Goal: Feedback & Contribution: Contribute content

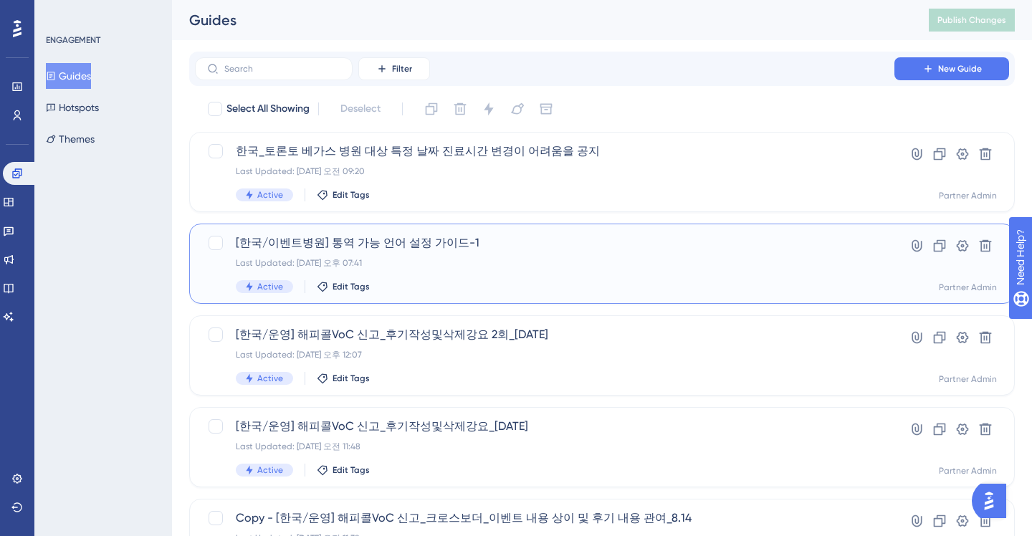
click at [429, 260] on div "Last Updated: [DATE] 오후 07:41" at bounding box center [545, 262] width 618 height 11
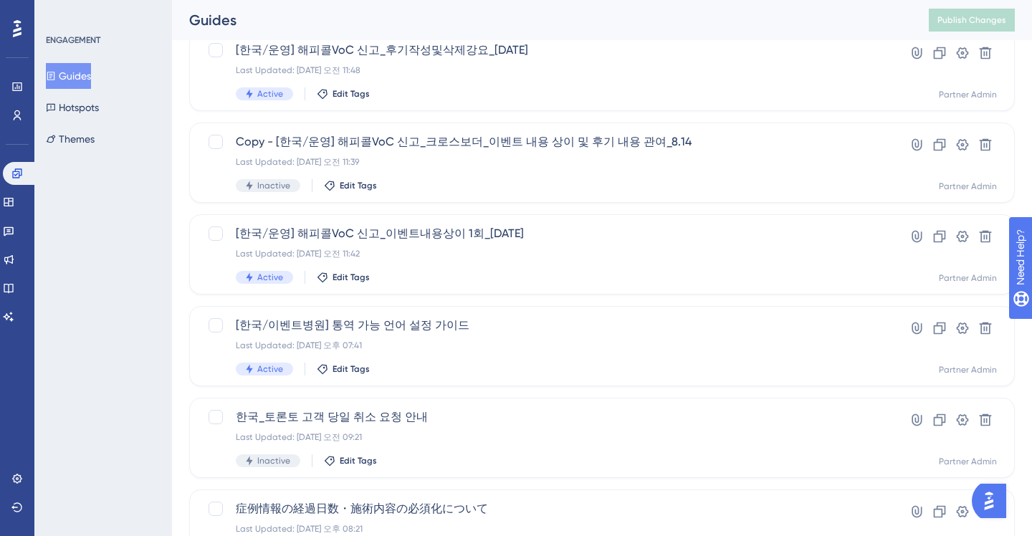
scroll to position [395, 0]
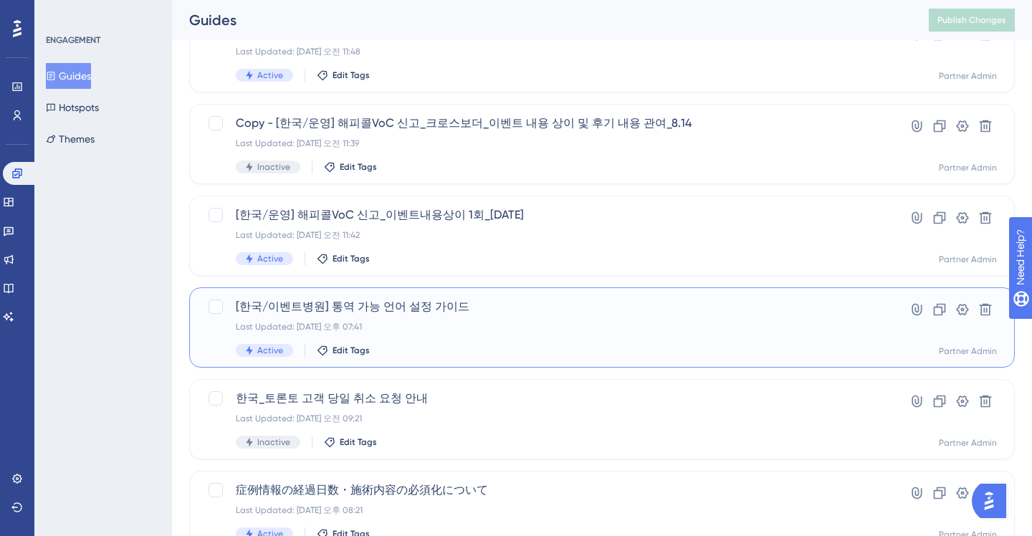
click at [355, 328] on div "Last Updated: [DATE] 오후 07:41" at bounding box center [545, 326] width 618 height 11
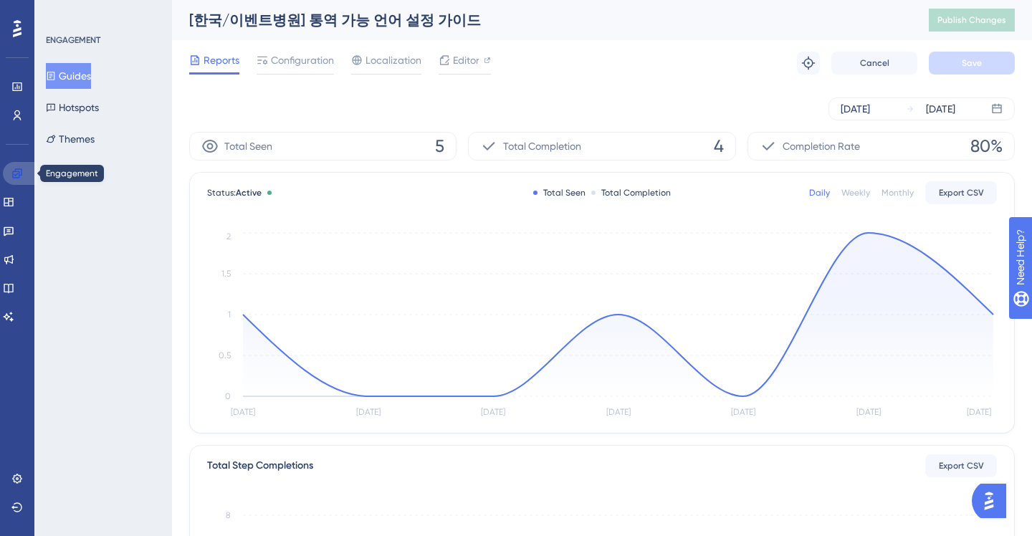
click at [13, 176] on icon at bounding box center [16, 172] width 9 height 9
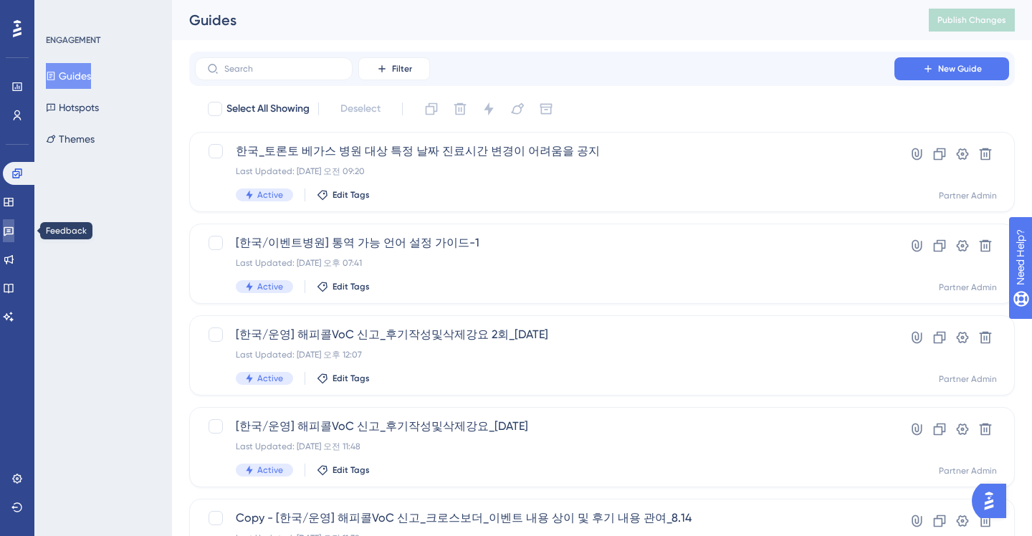
click at [14, 234] on icon at bounding box center [8, 230] width 11 height 11
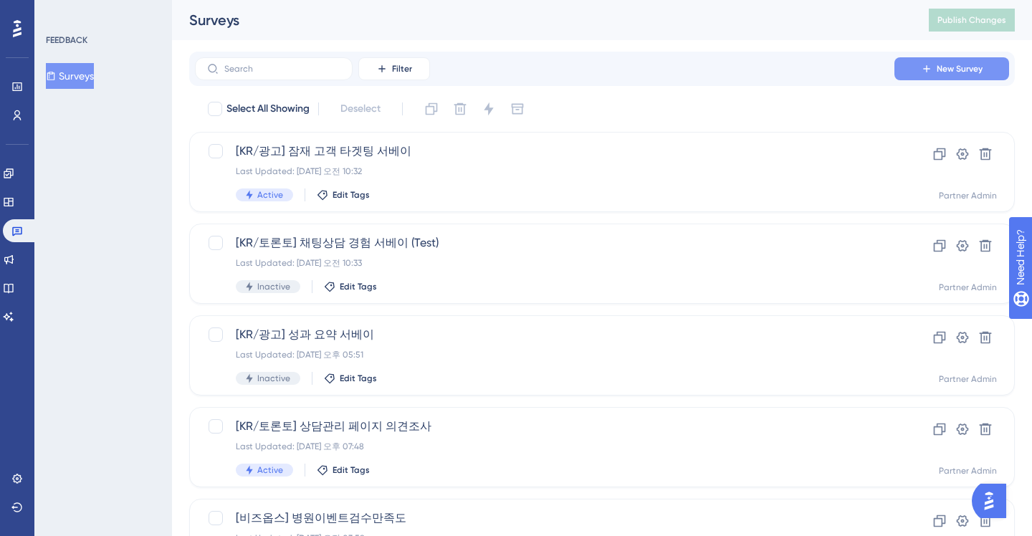
click at [962, 61] on button "New Survey" at bounding box center [952, 68] width 115 height 23
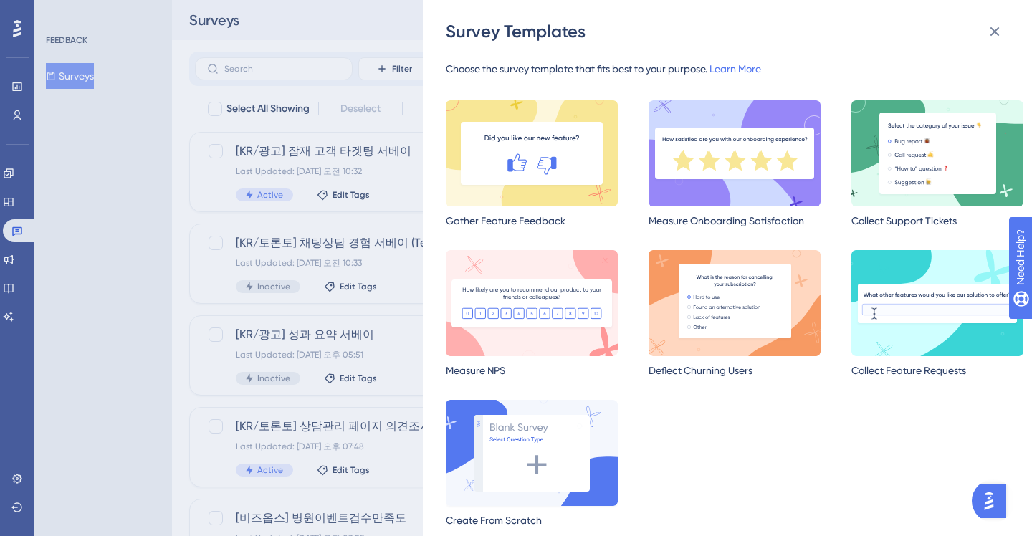
click at [568, 473] on img at bounding box center [532, 453] width 172 height 106
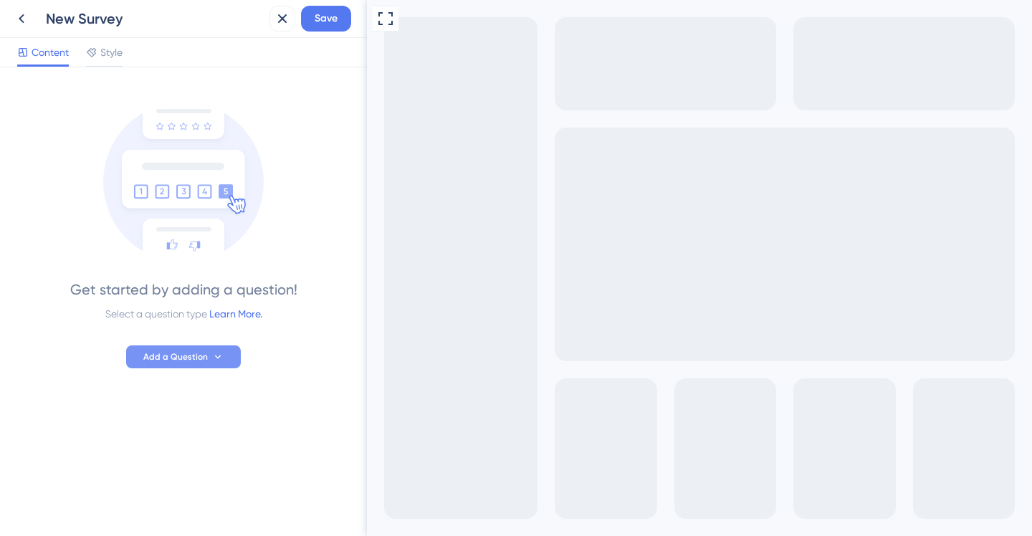
click at [211, 363] on button "Add a Question" at bounding box center [183, 357] width 115 height 23
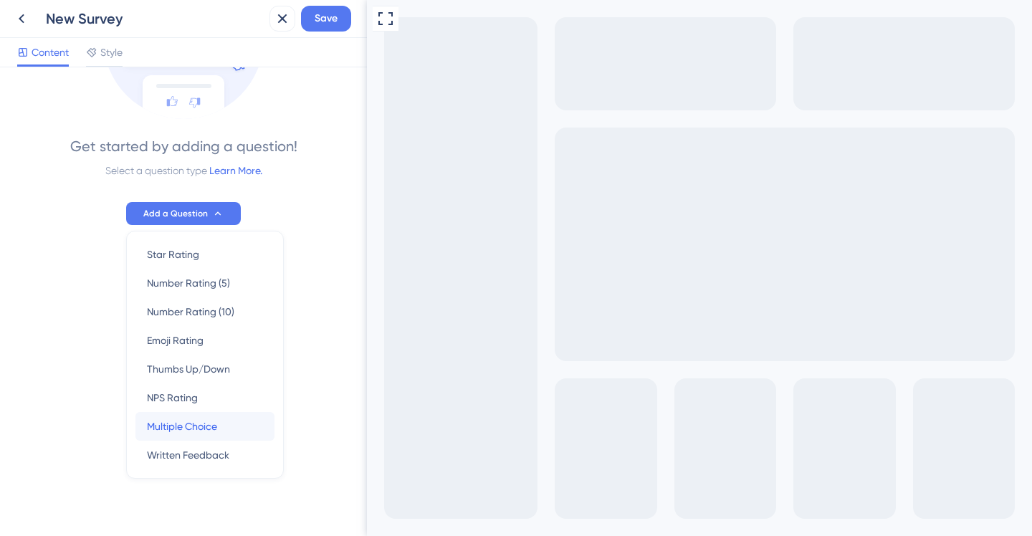
click at [212, 421] on span "Multiple Choice" at bounding box center [182, 426] width 70 height 17
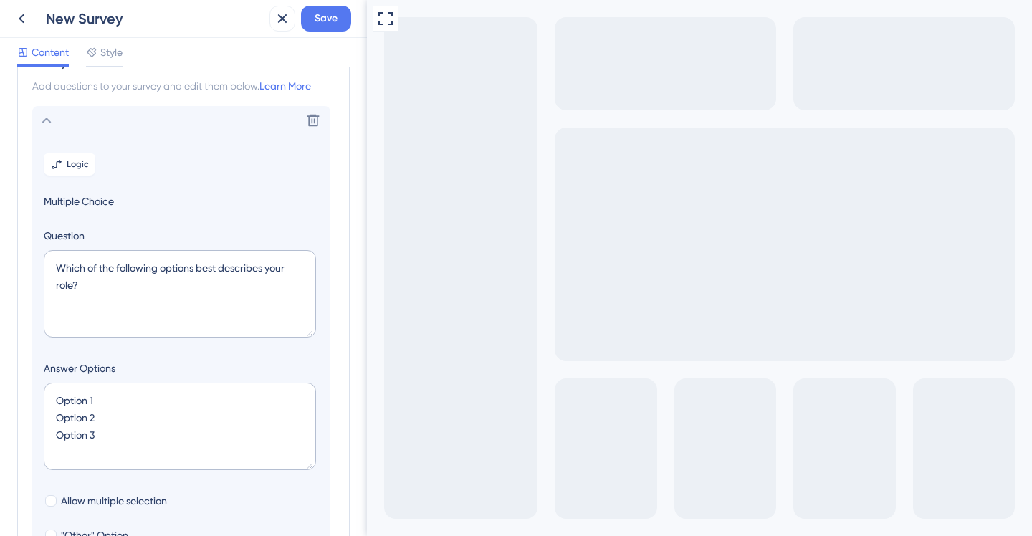
scroll to position [44, 0]
click at [107, 276] on textarea "Which of the following options best describes your role?" at bounding box center [180, 295] width 272 height 87
type textarea "지"
click at [194, 284] on textarea "우리 병원의 통역 가능 언어를 알려주세요. 외국인 환자에게 우리 병원의" at bounding box center [180, 295] width 272 height 87
paste textarea "국인 환자에게 통역 지원이 가능한 언어 선택해주세요! 앱에 표기되어 외국인 환자 모객에 도움을 받으실 수 있어요!"
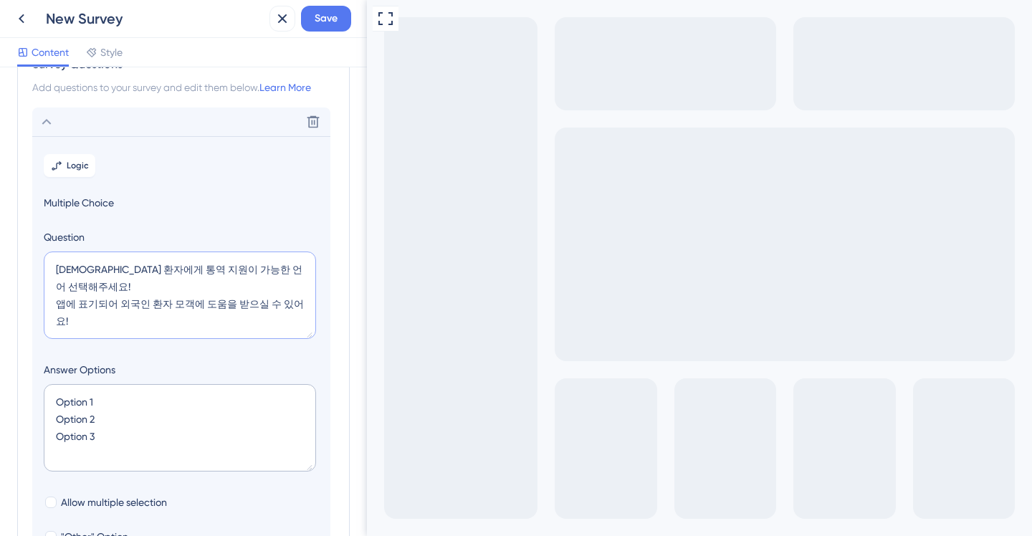
click at [216, 267] on textarea "[DEMOGRAPHIC_DATA] 환자에게 통역 지원이 가능한 언어 선택해주세요! 앱에 표기되어 외국인 환자 모객에 도움을 받으실 수 있어요!" at bounding box center [180, 295] width 272 height 87
drag, startPoint x: 124, startPoint y: 270, endPoint x: 27, endPoint y: 270, distance: 97.5
click at [27, 270] on div "Survey Questions Add questions to your survey and edit them below. Learn More D…" at bounding box center [183, 377] width 333 height 672
click at [163, 271] on textarea "통역 지원이 가능한 언어를 선택해주세요! 앱에 표기되어 외국인 환자 모객에 도움을 받으실 수 있어요!" at bounding box center [180, 295] width 272 height 87
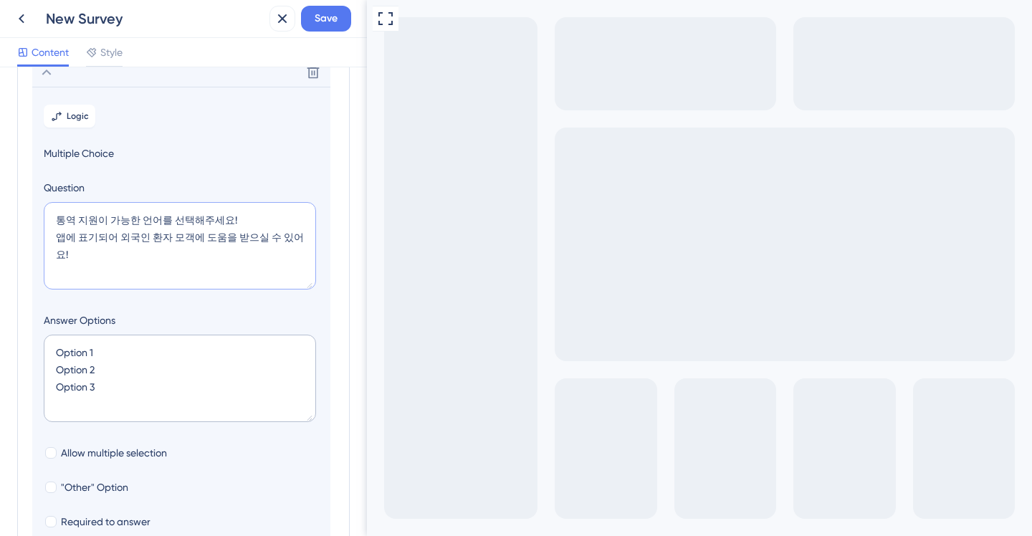
type textarea "통역 지원이 가능한 언어를 선택해주세요! 앱에 표기되어 외국인 환자 모객에 도움을 받으실 수 있어요!"
click at [112, 354] on textarea "Option 1 Option 2 Option 3" at bounding box center [180, 378] width 272 height 87
click at [75, 450] on span "Allow multiple selection" at bounding box center [114, 452] width 106 height 17
checkbox input "true"
click at [109, 356] on textarea "Option 1 Option 2 Option 3" at bounding box center [180, 378] width 272 height 87
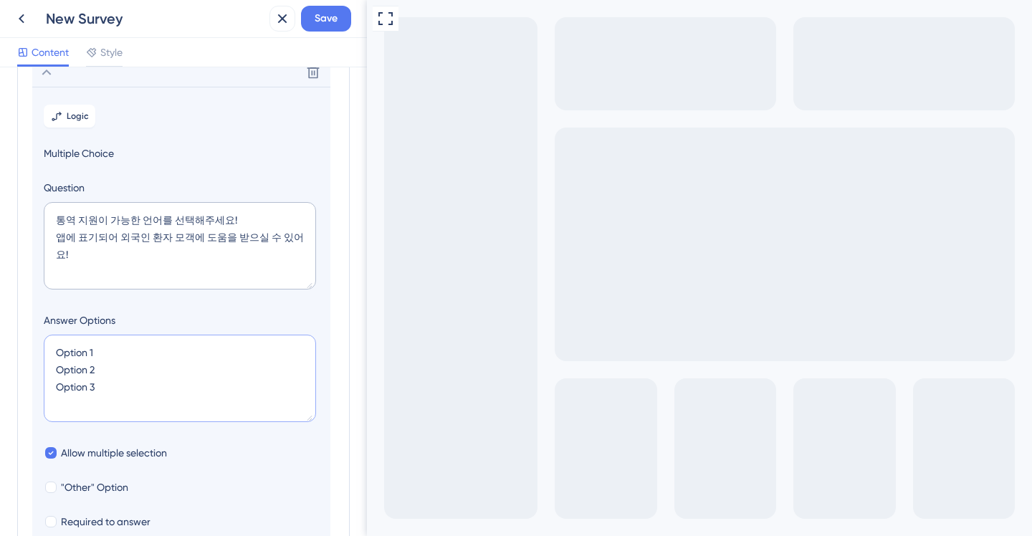
type textarea "ㅈ"
type input "40"
type textarea "중국어(간체) ㅈ"
type input "84"
type textarea "중국어(간체) 중국어(번체) ㅌ"
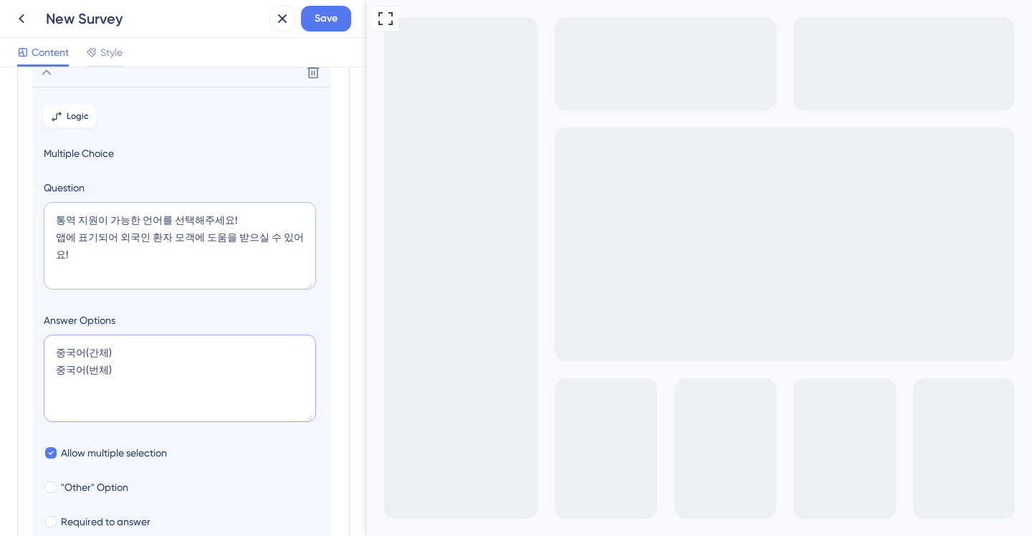
type input "128"
type textarea "중국어(간체) 중국어(번체) 태국어 ㅇ"
type input "172"
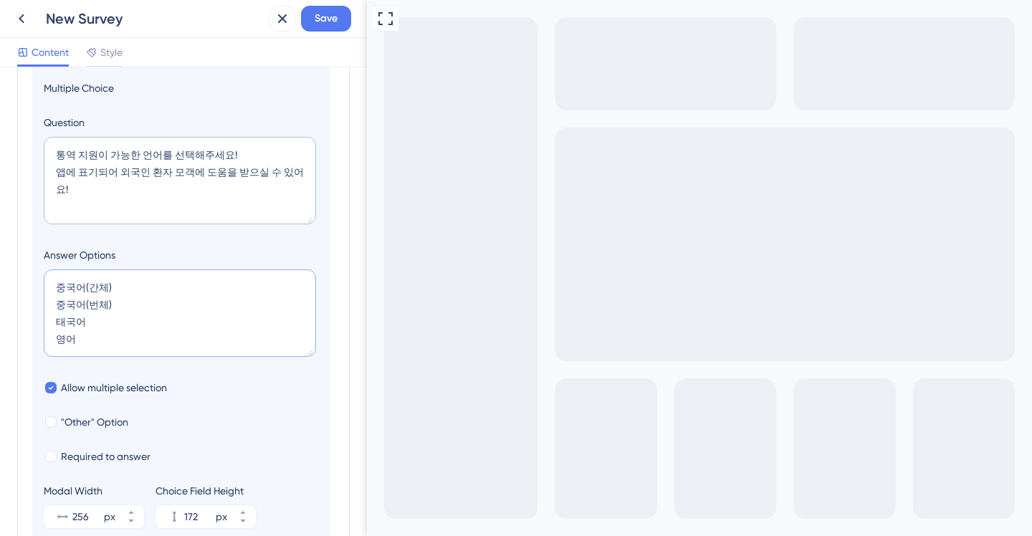
scroll to position [178, 0]
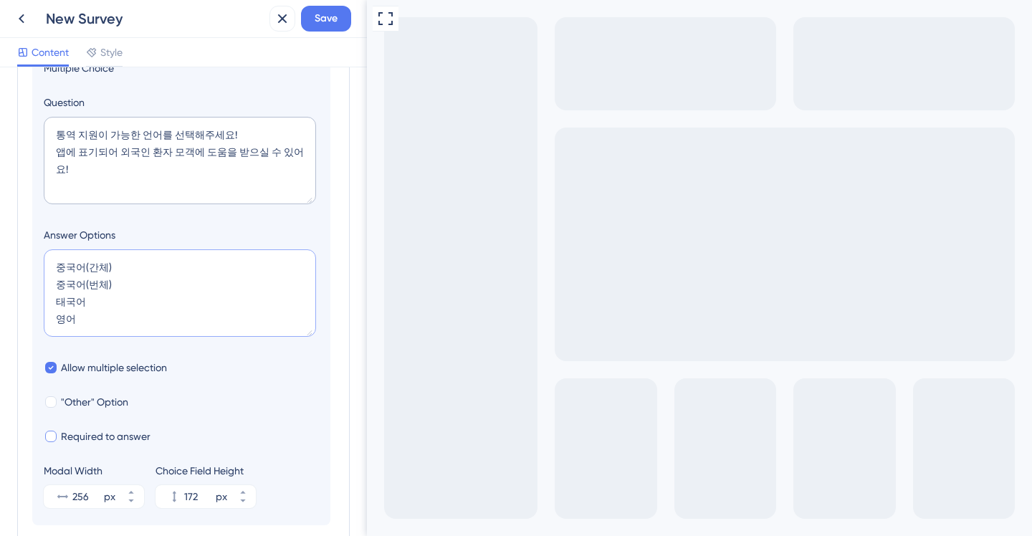
type textarea "중국어(간체) 중국어(번체) 태국어 영어"
click at [103, 439] on span "Required to answer" at bounding box center [106, 436] width 90 height 17
click at [103, 438] on span "Required to answer" at bounding box center [106, 436] width 90 height 17
checkbox input "true"
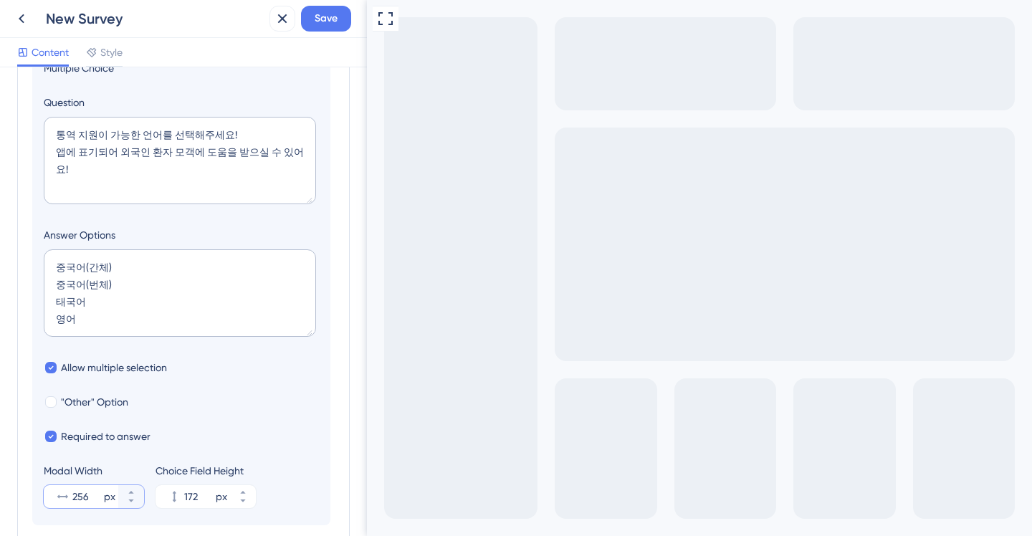
click at [90, 497] on input "256" at bounding box center [86, 496] width 29 height 17
click at [131, 492] on icon at bounding box center [130, 492] width 5 height 3
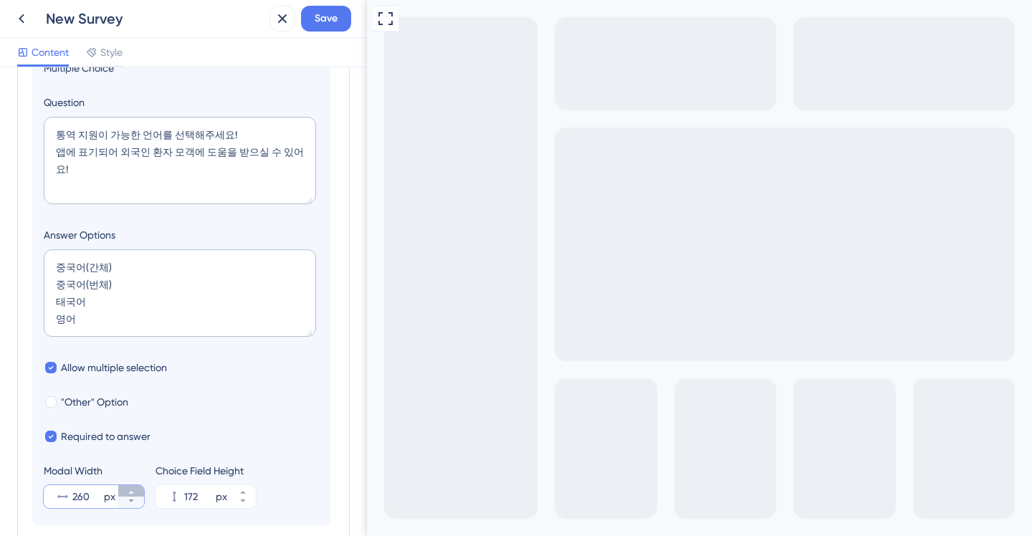
click at [131, 492] on icon at bounding box center [130, 492] width 5 height 3
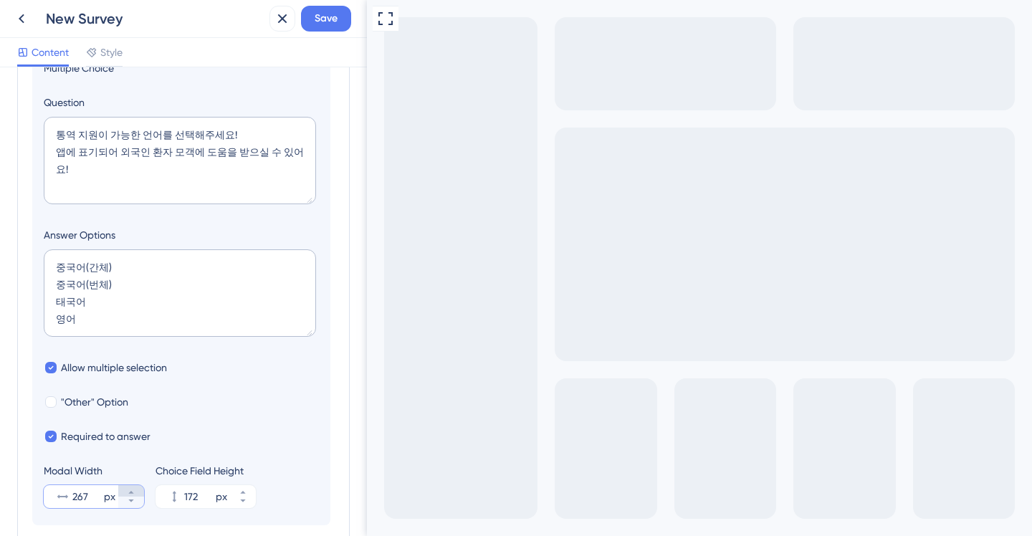
click at [131, 492] on icon at bounding box center [130, 492] width 5 height 3
click at [130, 510] on section "Logic Multiple Choice Question 통역 지원이 가능한 언어를 선택해주세요! 앱에 표기되어 외국인 환자 모객에 도움을 받으…" at bounding box center [181, 263] width 298 height 524
click at [130, 505] on icon at bounding box center [131, 501] width 9 height 9
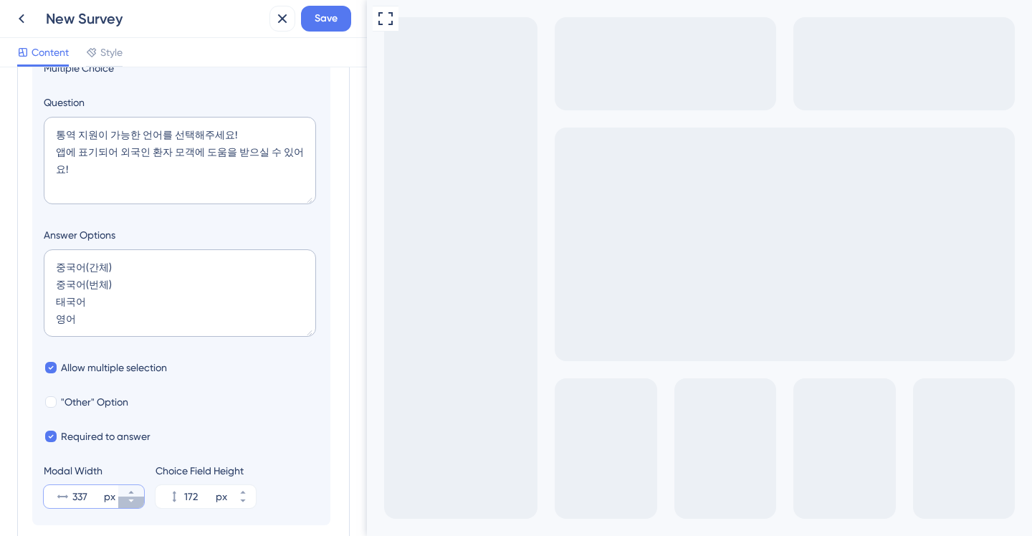
click at [130, 505] on icon at bounding box center [131, 501] width 9 height 9
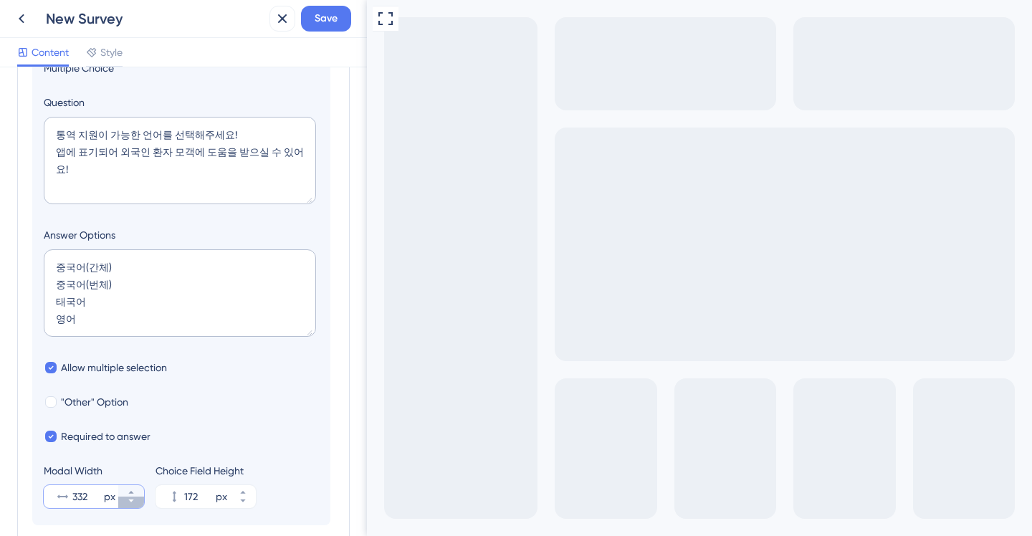
click at [130, 505] on icon at bounding box center [131, 501] width 9 height 9
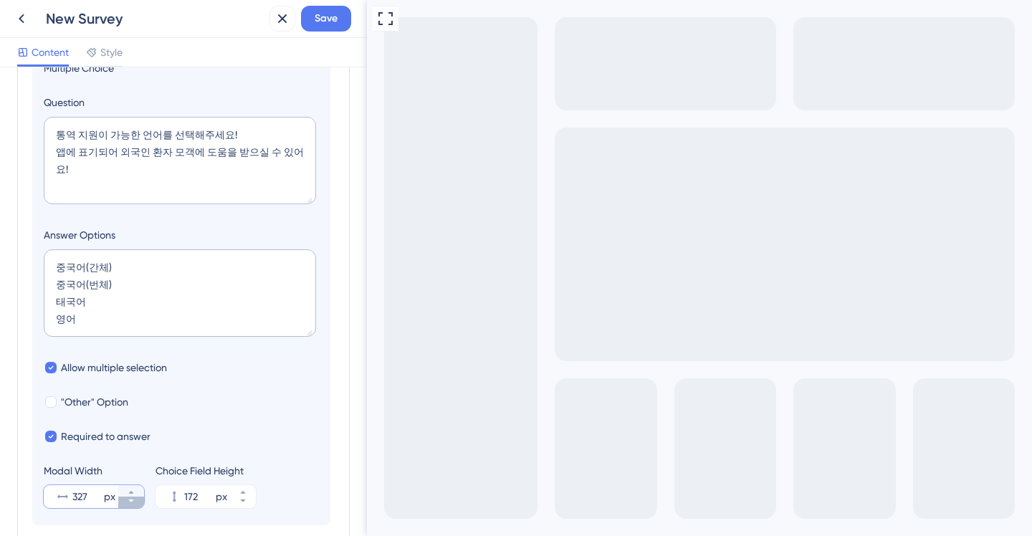
click at [130, 505] on icon at bounding box center [131, 501] width 9 height 9
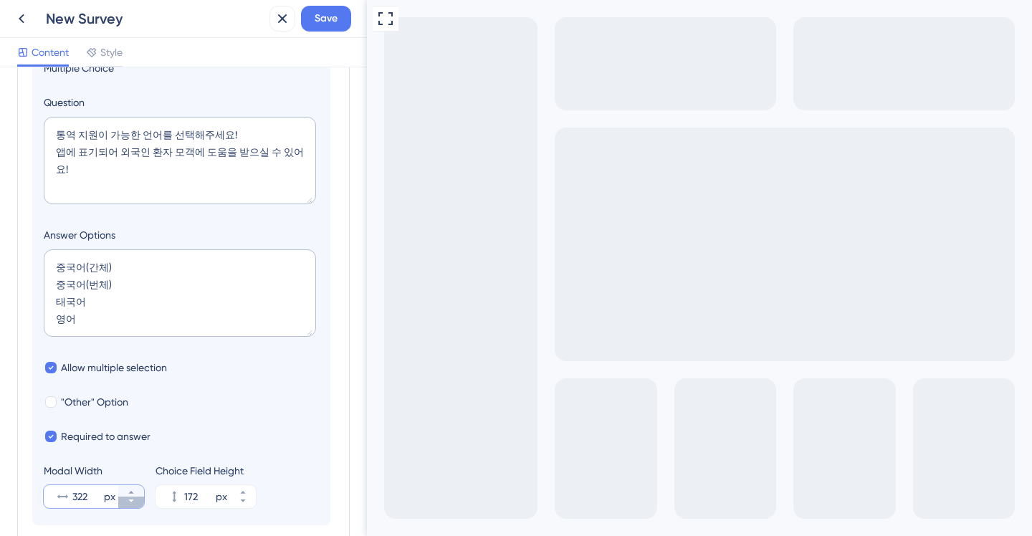
click at [130, 505] on icon at bounding box center [131, 501] width 9 height 9
type input "320"
click at [107, 51] on span "Style" at bounding box center [111, 52] width 22 height 17
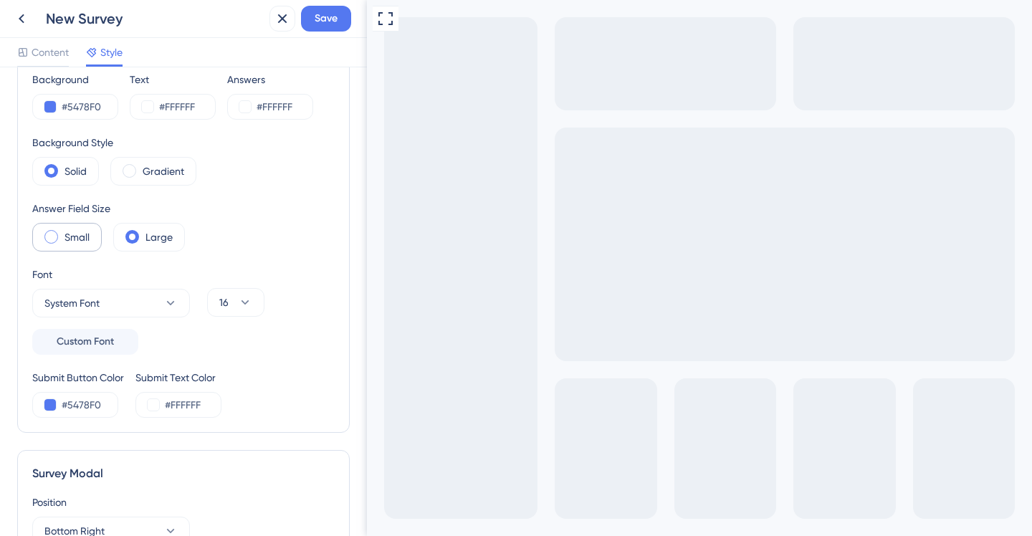
click at [67, 239] on label "Small" at bounding box center [77, 237] width 25 height 17
click at [67, 234] on label "Small" at bounding box center [77, 237] width 25 height 17
click at [143, 223] on div "Large" at bounding box center [149, 237] width 72 height 29
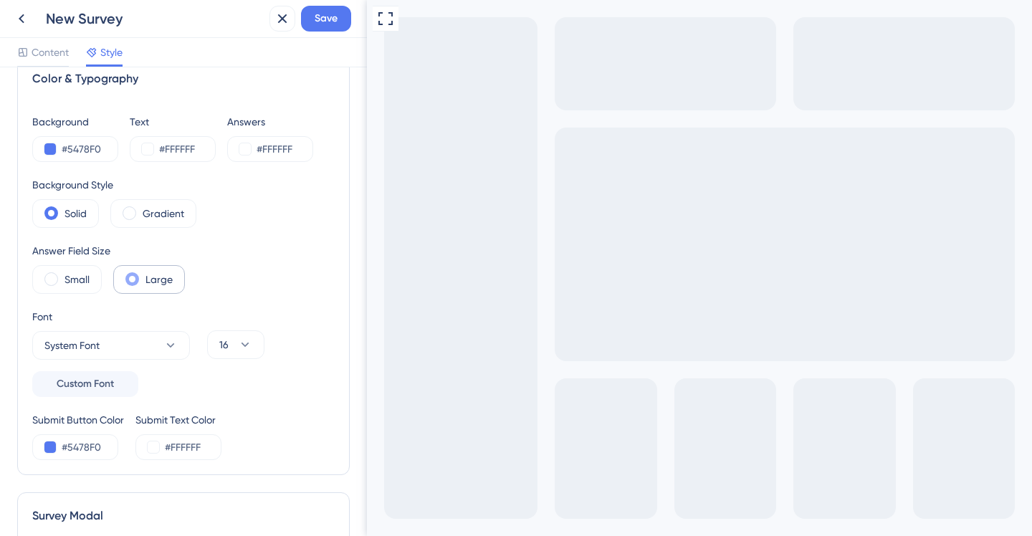
scroll to position [27, 0]
click at [135, 213] on span at bounding box center [130, 216] width 14 height 14
click at [140, 211] on input "radio" at bounding box center [140, 211] width 0 height 0
click at [63, 216] on div "Solid" at bounding box center [65, 215] width 67 height 29
click at [135, 212] on span at bounding box center [130, 216] width 14 height 14
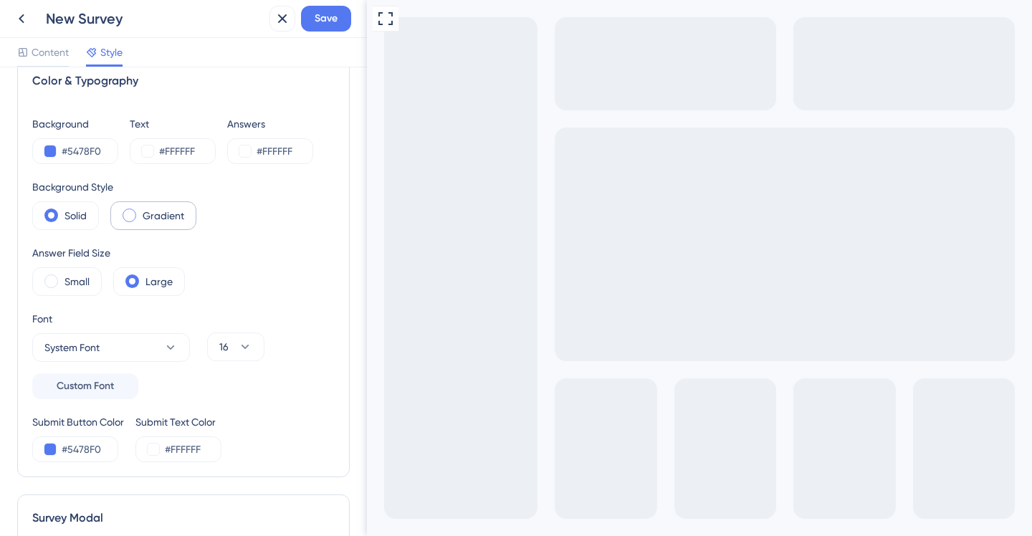
click at [140, 211] on input "radio" at bounding box center [140, 211] width 0 height 0
click at [80, 212] on label "Solid" at bounding box center [76, 215] width 22 height 17
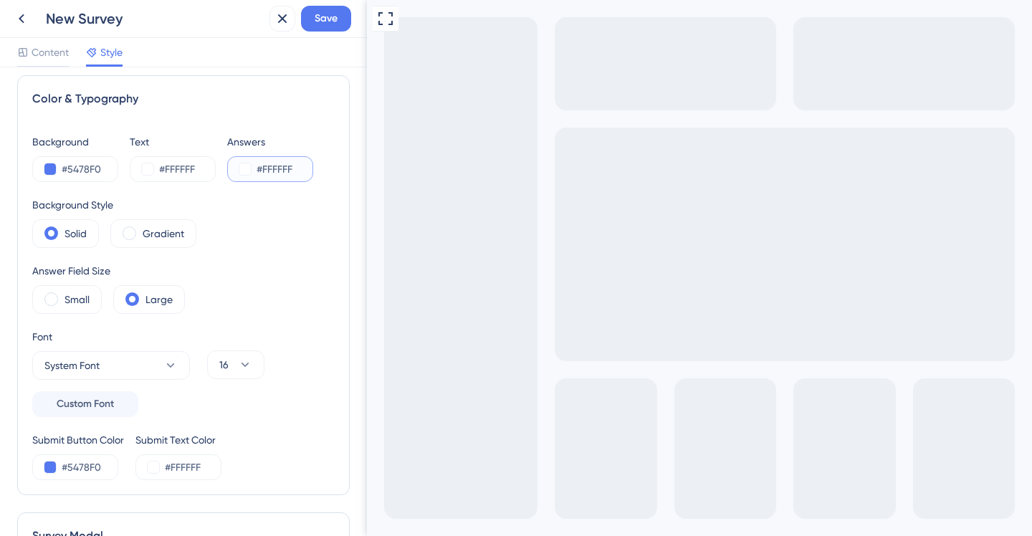
click at [243, 164] on button at bounding box center [244, 168] width 11 height 11
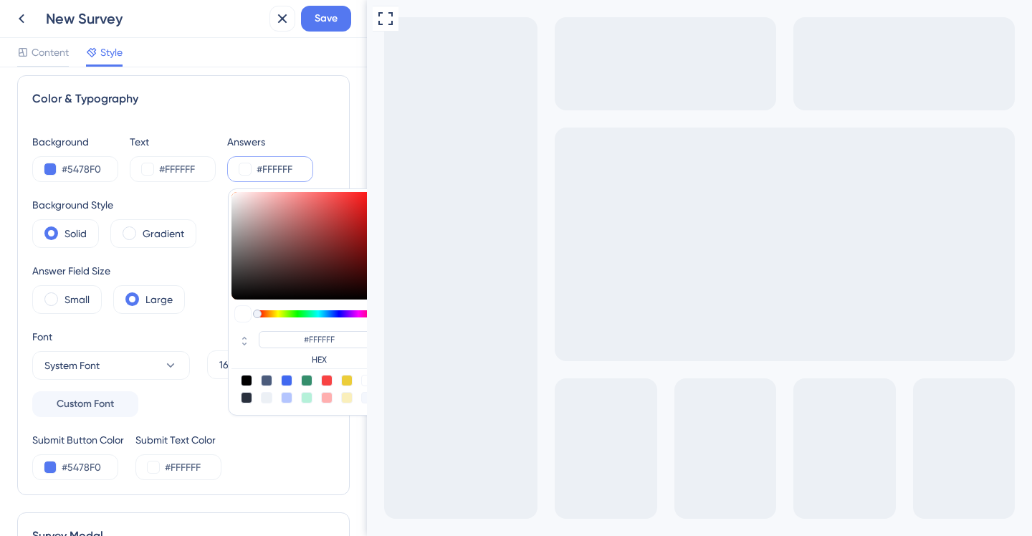
type input "#a88282"
type input "#A88282"
type input "#a88383"
type input "#A88383"
type input "#a88e8e"
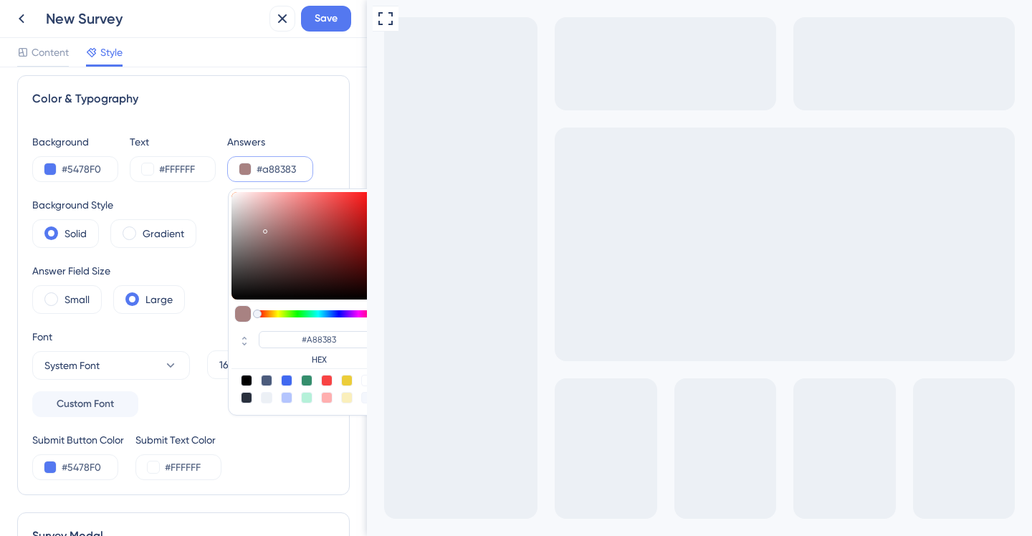
type input "#A88E8E"
type input "#aaa6a6"
type input "#AAA6A6"
type input "#aaaaaa"
type input "#AAAAAA"
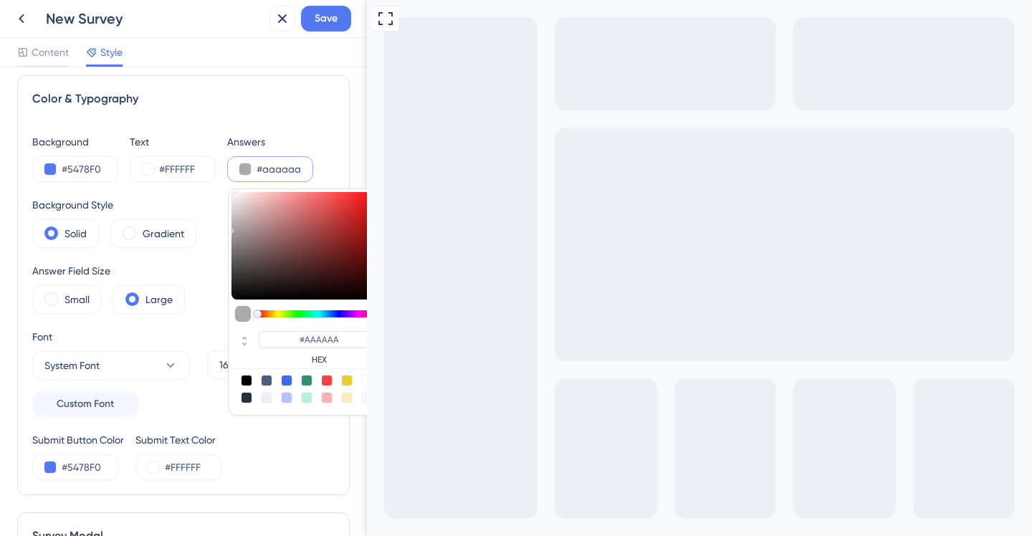
type input "#a8a8a8"
type input "#A8A8A8"
type input "#a7a7a7"
type input "#A7A7A7"
drag, startPoint x: 266, startPoint y: 229, endPoint x: 221, endPoint y: 229, distance: 45.2
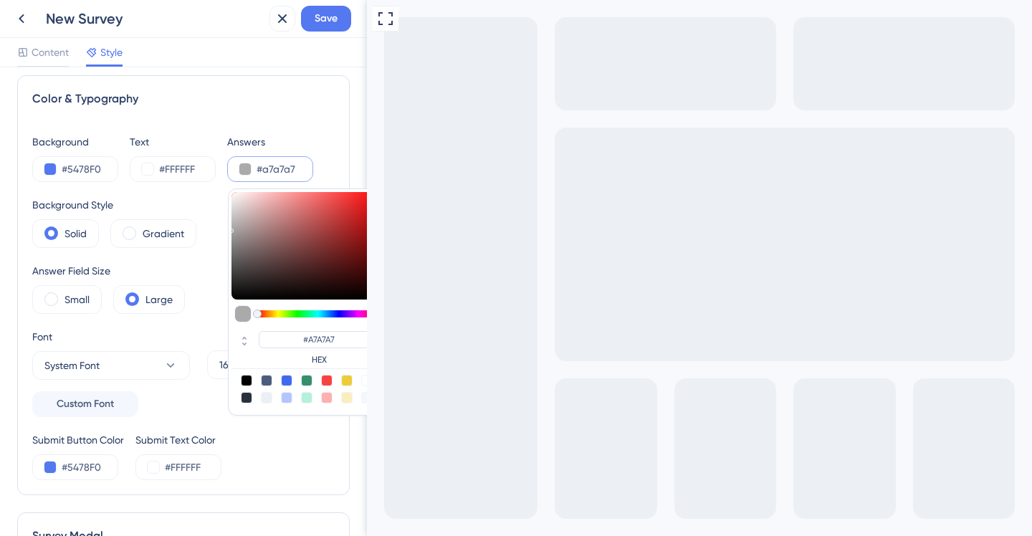
click at [221, 229] on div "Background #5478F0 Text #FFFFFF Answers #a7a7a7 #A7A7A7 HEX Background Style So…" at bounding box center [183, 306] width 303 height 347
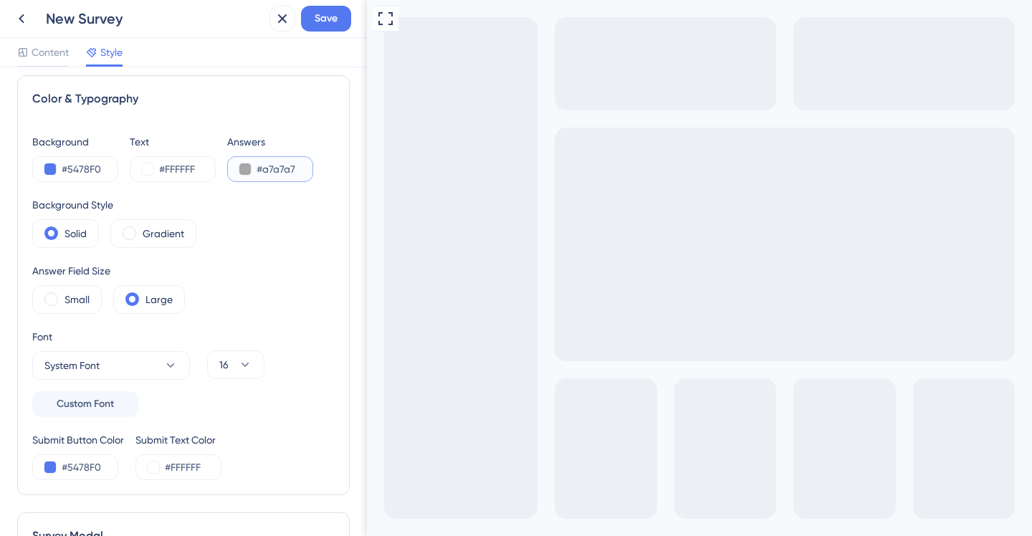
click at [244, 165] on button at bounding box center [244, 168] width 11 height 11
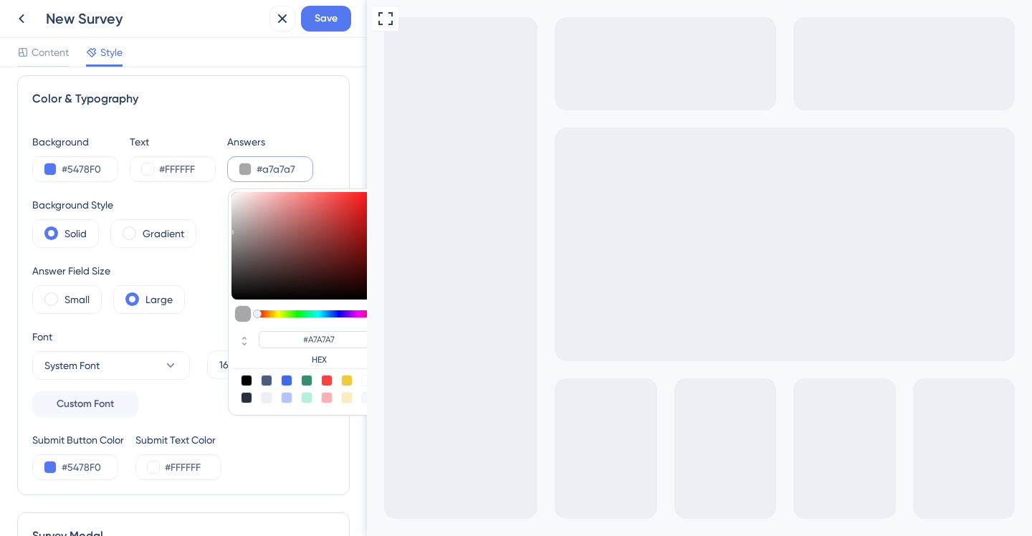
type input "#793b3b"
type input "#793B3B"
click at [309, 249] on div at bounding box center [307, 246] width 151 height 108
type input "#270a0a"
type input "#270A0A"
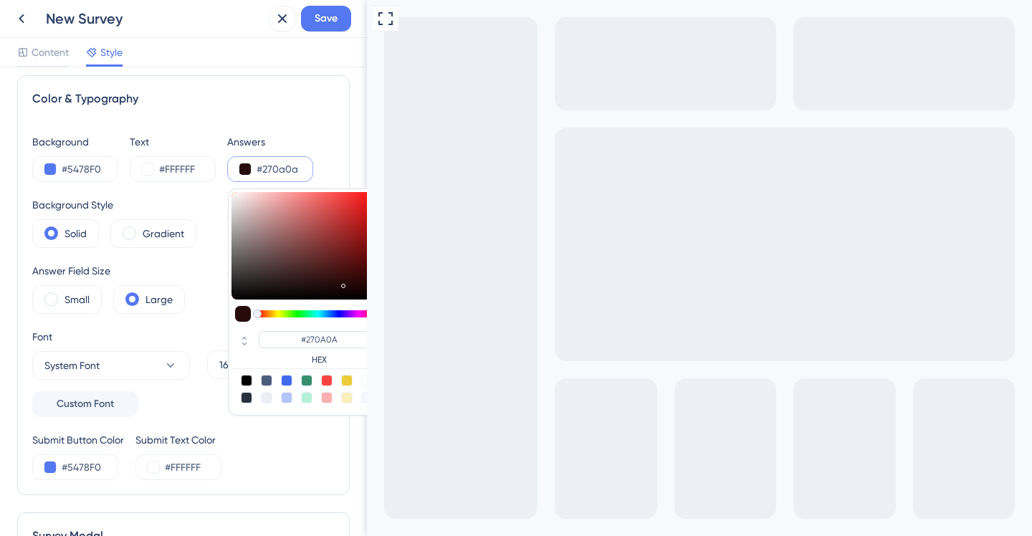
type input "#000000"
drag, startPoint x: 343, startPoint y: 283, endPoint x: 201, endPoint y: 301, distance: 143.8
click at [201, 301] on div "Background #5478F0 Text #FFFFFF Answers #000000 #000000 HEX Background Style So…" at bounding box center [183, 306] width 303 height 347
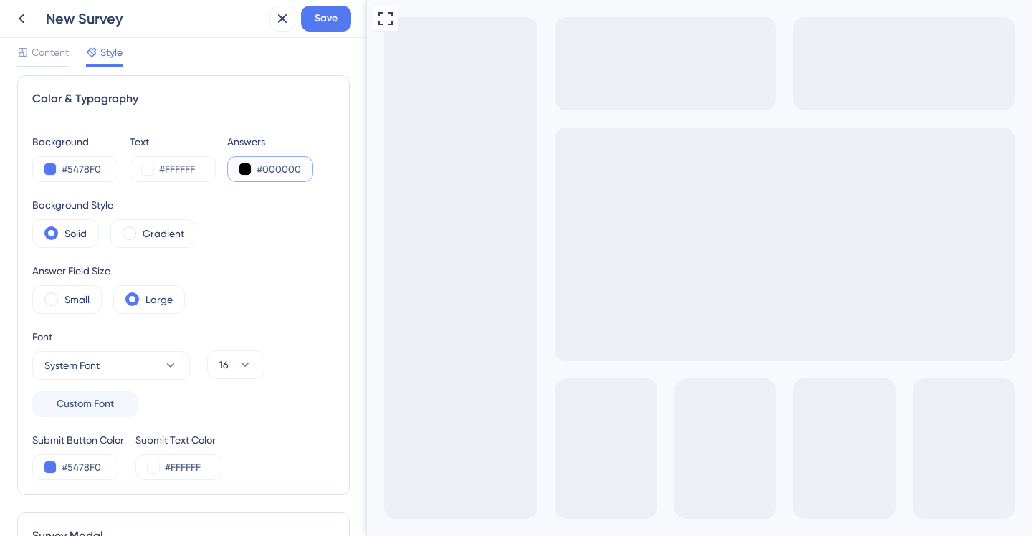
click at [242, 165] on button at bounding box center [244, 168] width 11 height 11
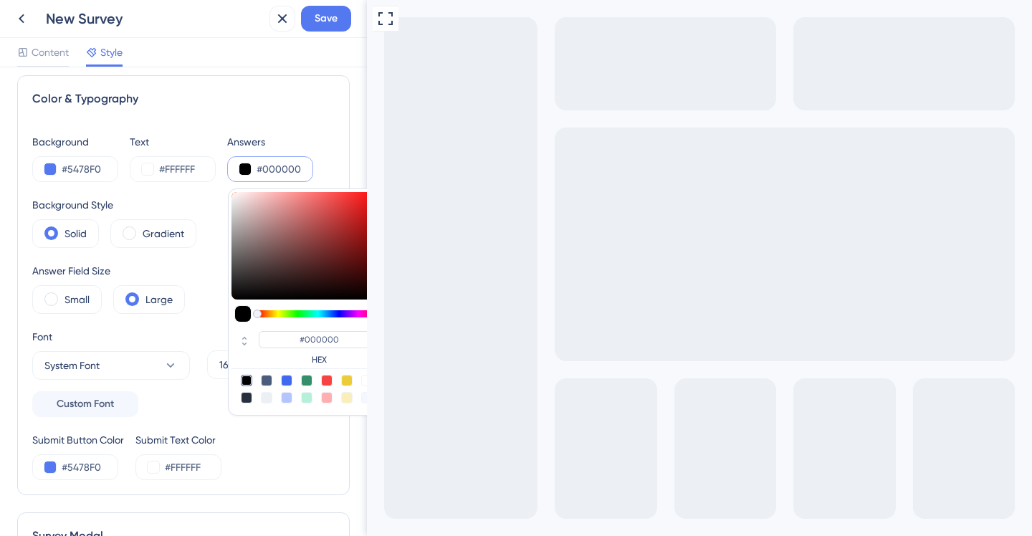
type input "#d4afaf"
type input "#D4AFAF"
type input "#d6b1b1"
type input "#D6B1B1"
type input "#e2caca"
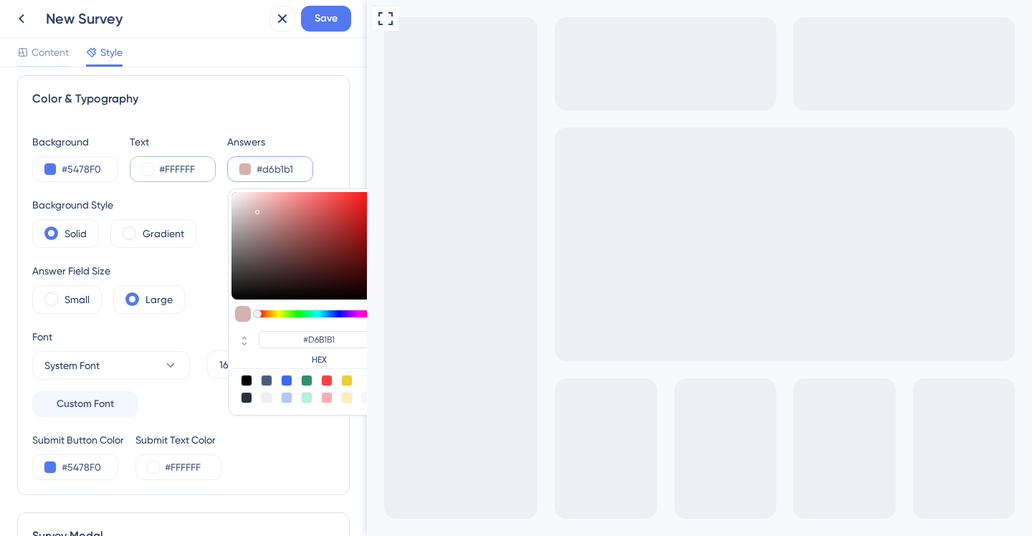
type input "#E2CACA"
type input "#ffffff"
type input "#FFFFFF"
drag, startPoint x: 258, startPoint y: 210, endPoint x: 195, endPoint y: 176, distance: 71.9
click at [195, 176] on div "Background #5478F0 Text #FFFFFF Answers #ffffff #FFFFFF HEX" at bounding box center [183, 157] width 303 height 49
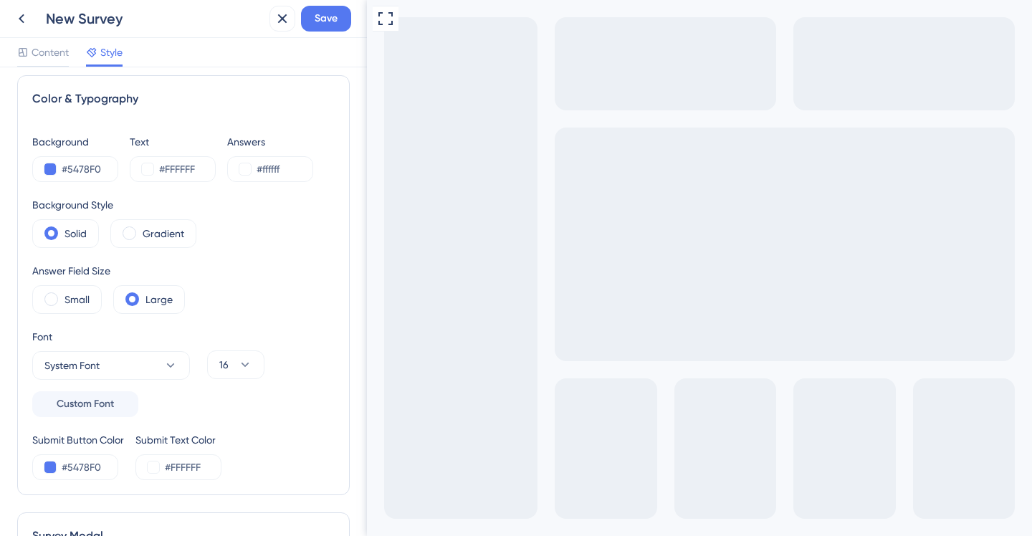
click at [290, 130] on div "Color & Typography Background #5478F0 Text #FFFFFF Answers #ffffff Background S…" at bounding box center [183, 285] width 333 height 420
checkbox input "false"
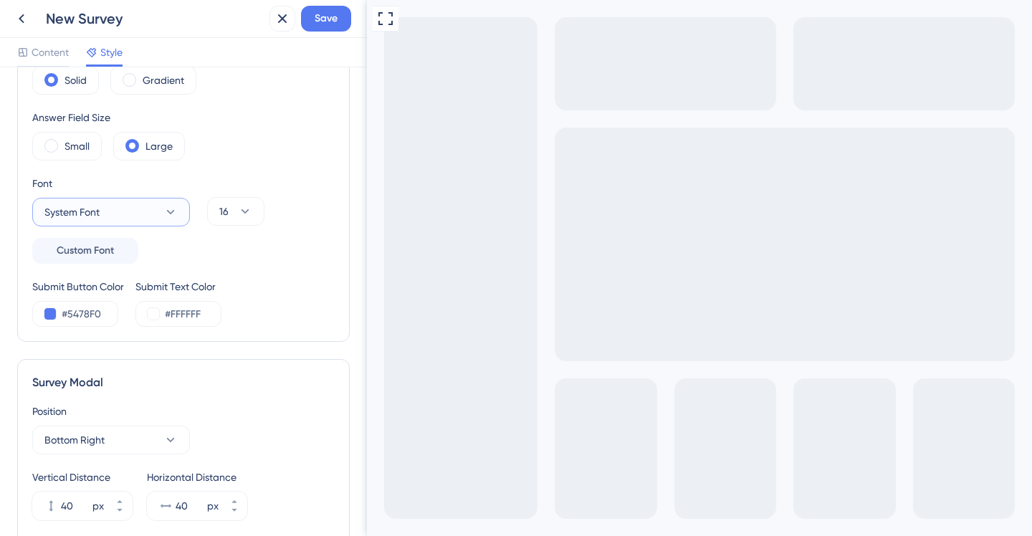
click at [125, 222] on button "System Font" at bounding box center [111, 212] width 158 height 29
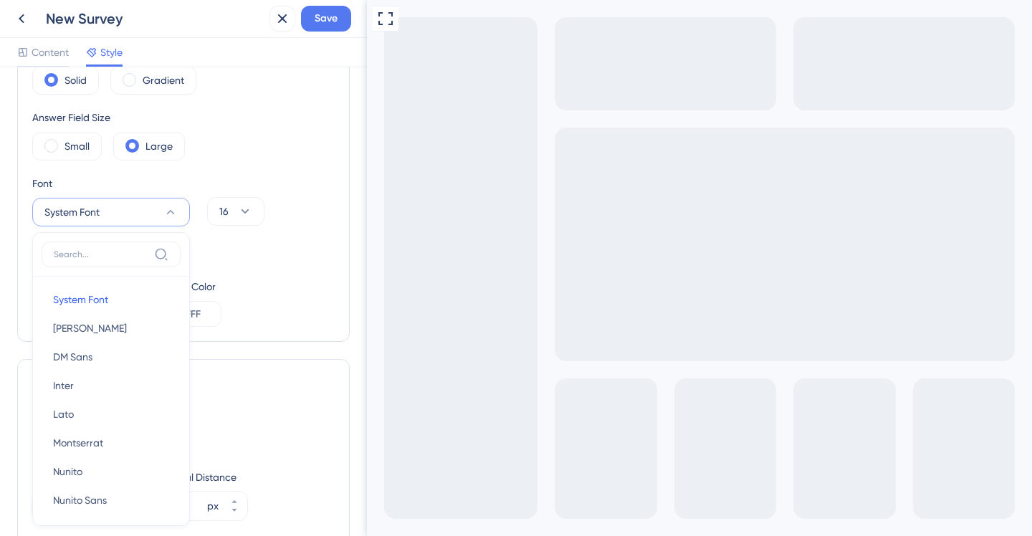
scroll to position [240, 0]
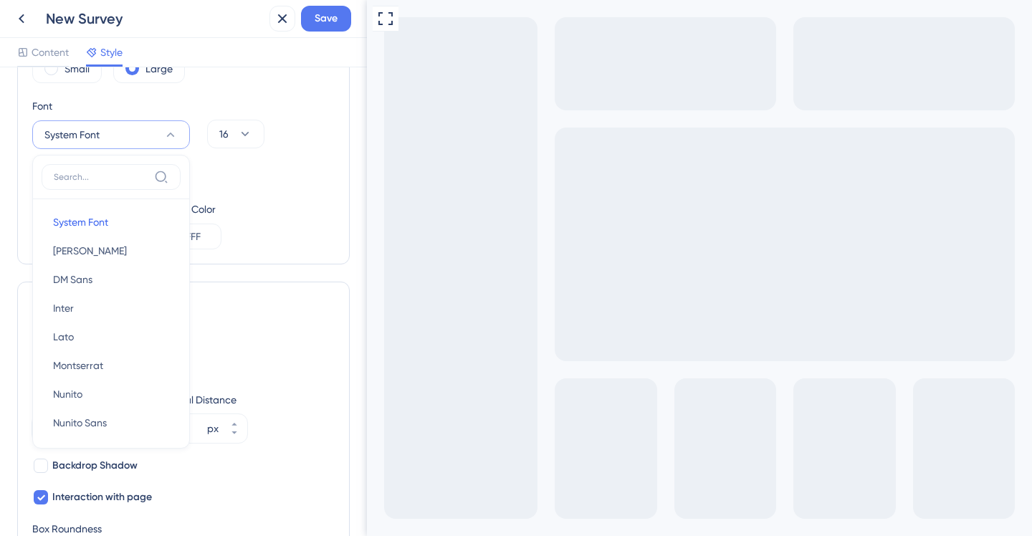
click at [263, 163] on div "16" at bounding box center [236, 141] width 92 height 89
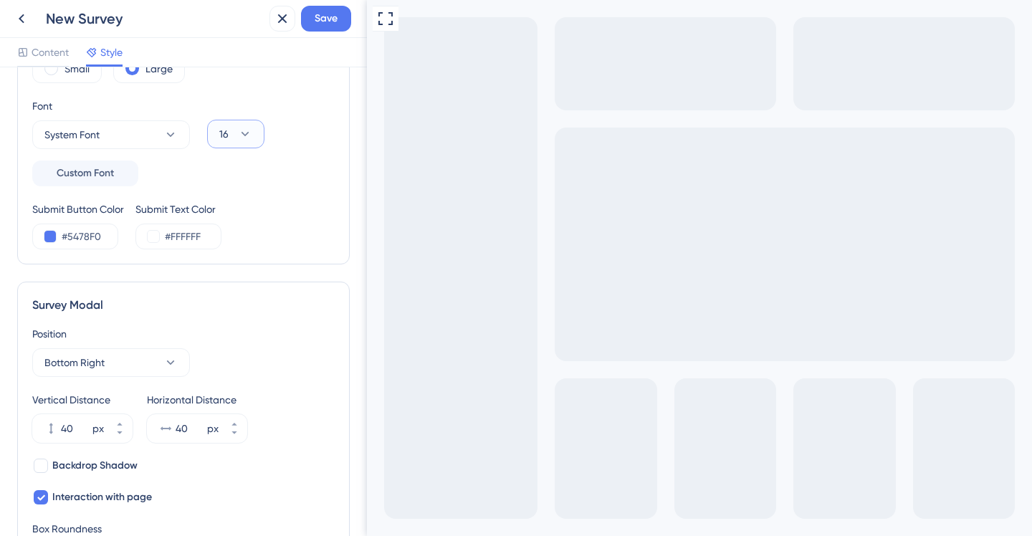
click at [236, 139] on button "16" at bounding box center [235, 134] width 57 height 29
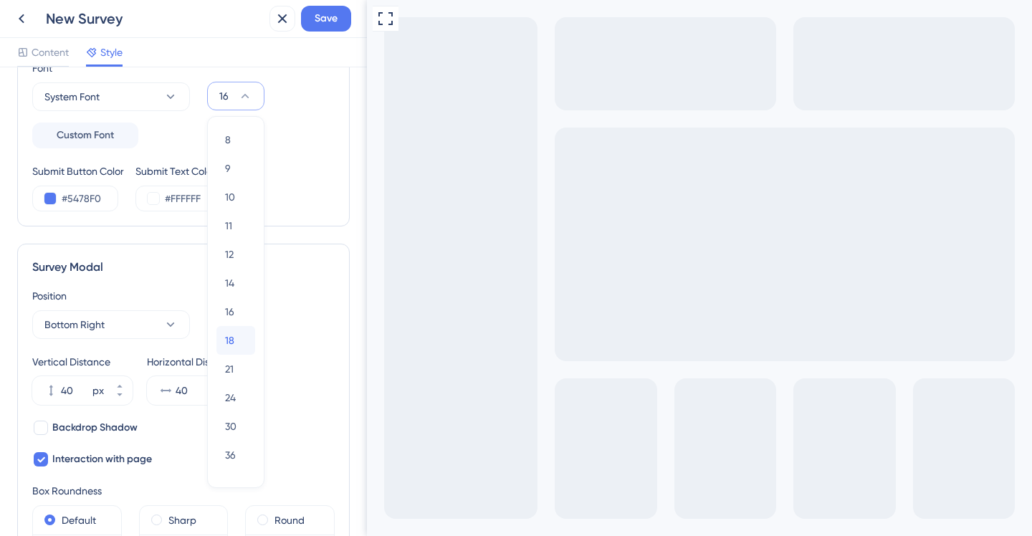
click at [229, 338] on span "18" at bounding box center [229, 340] width 9 height 17
click at [227, 97] on span "18" at bounding box center [223, 95] width 9 height 17
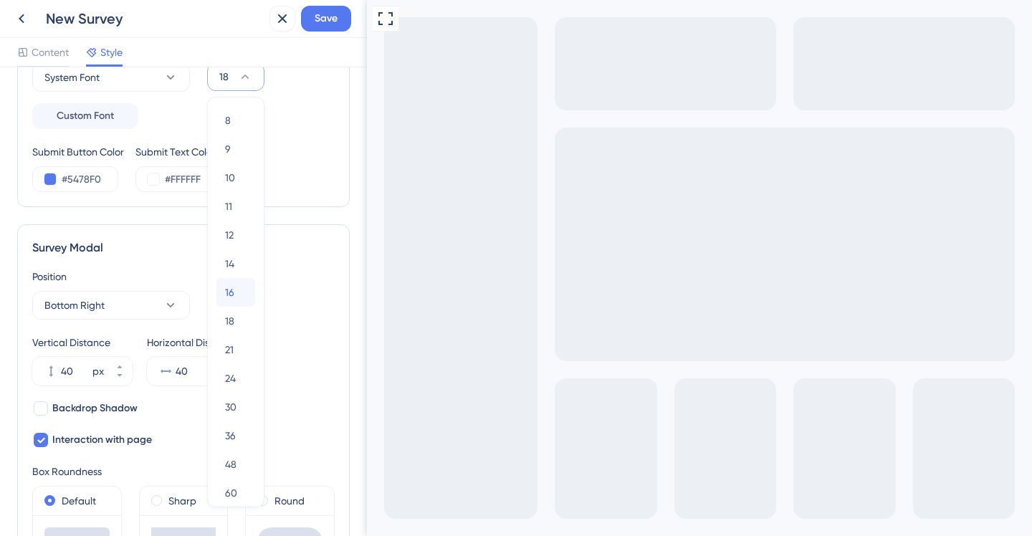
click at [232, 296] on span "16" at bounding box center [229, 292] width 9 height 17
